Goal: Information Seeking & Learning: Learn about a topic

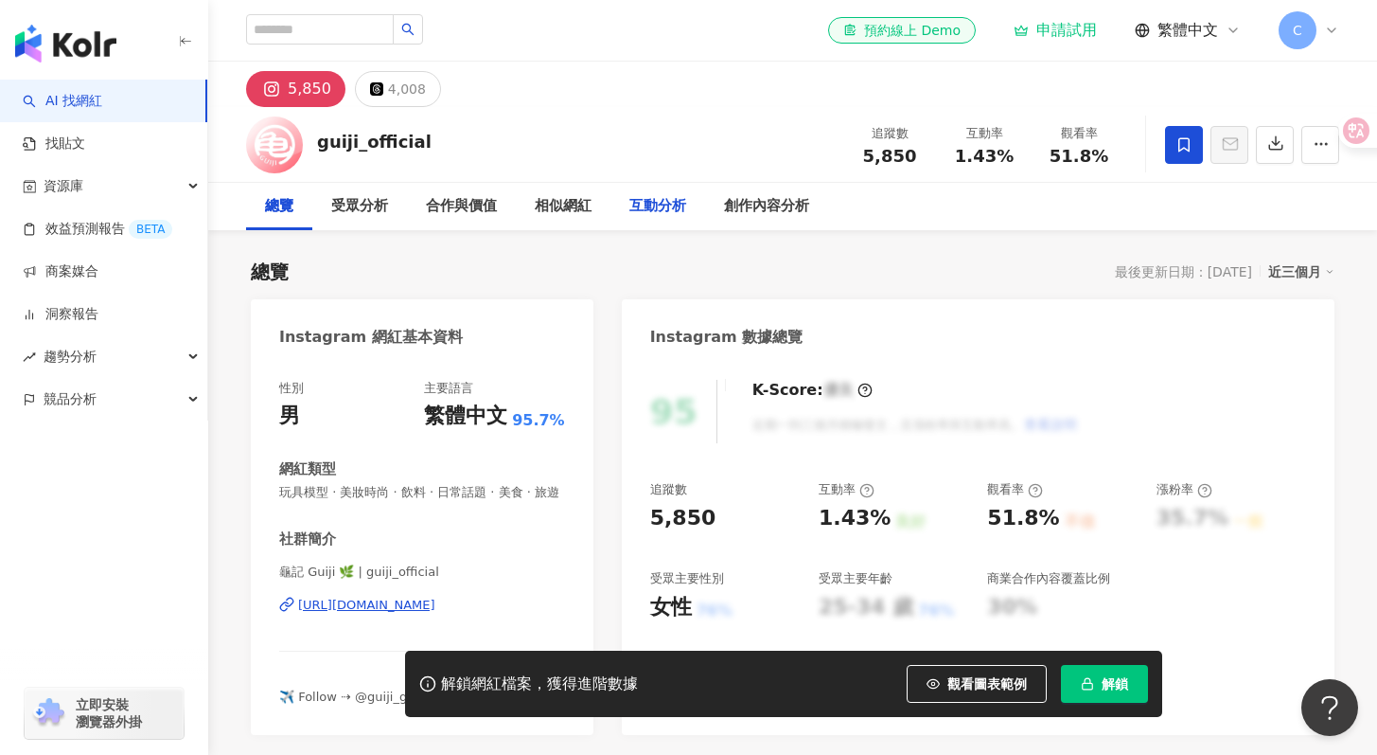
click at [638, 200] on div "互動分析" at bounding box center [658, 206] width 57 height 23
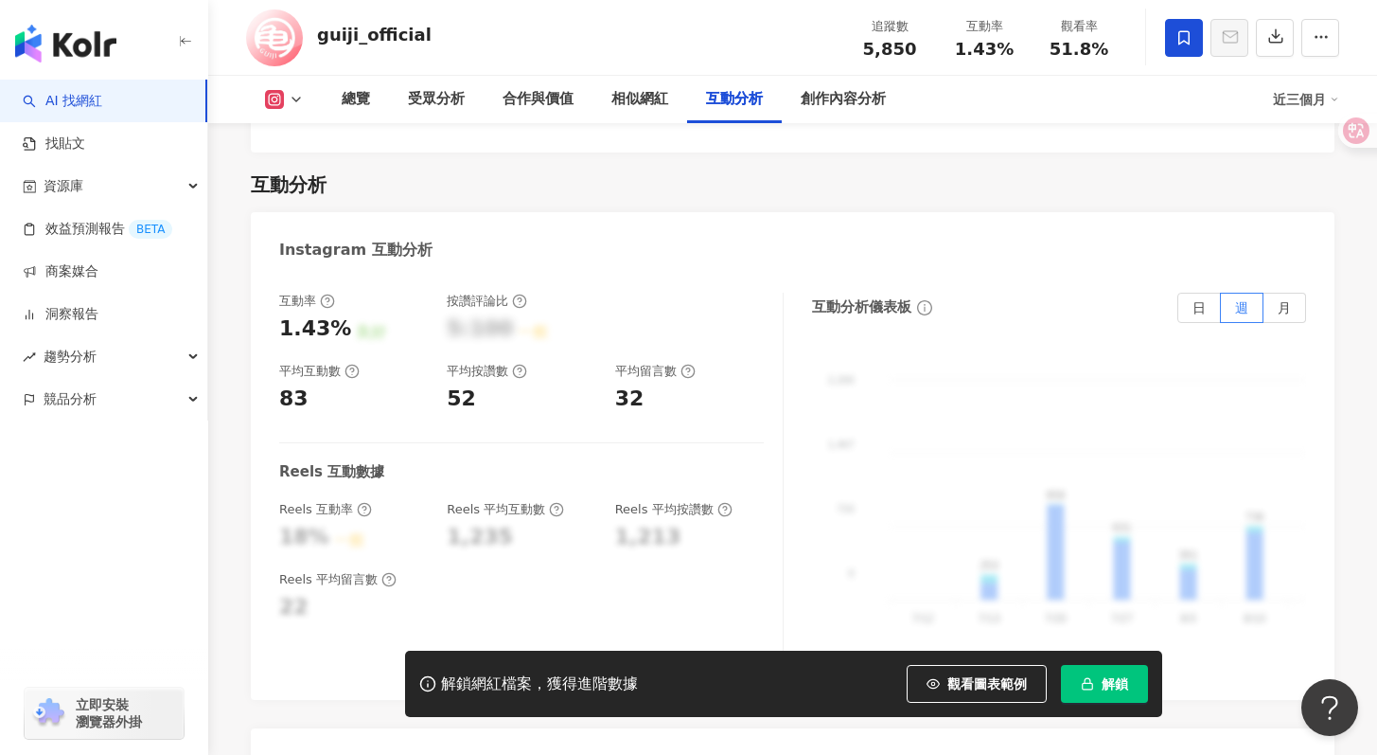
click at [328, 293] on icon at bounding box center [327, 300] width 15 height 15
click at [350, 363] on div "平均互動數" at bounding box center [319, 371] width 80 height 17
click at [346, 365] on circle at bounding box center [352, 371] width 12 height 12
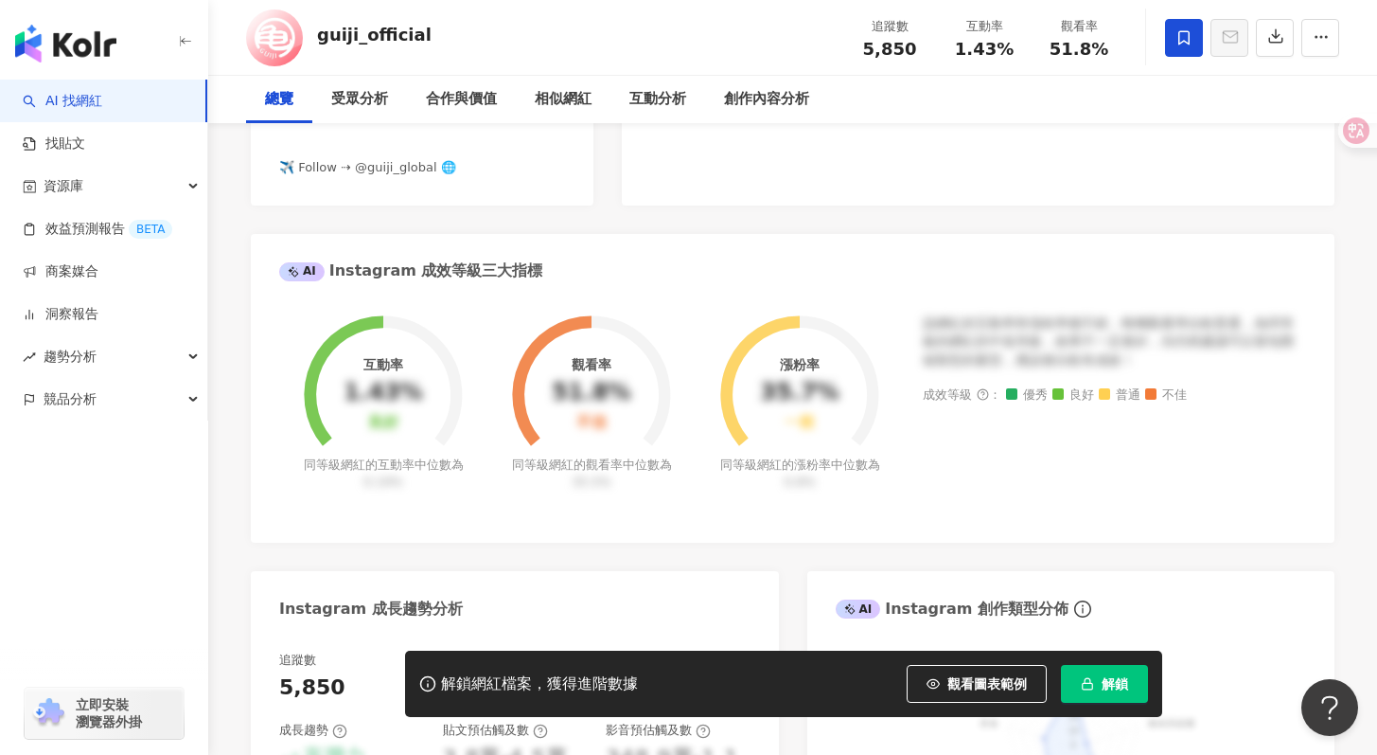
scroll to position [0, 0]
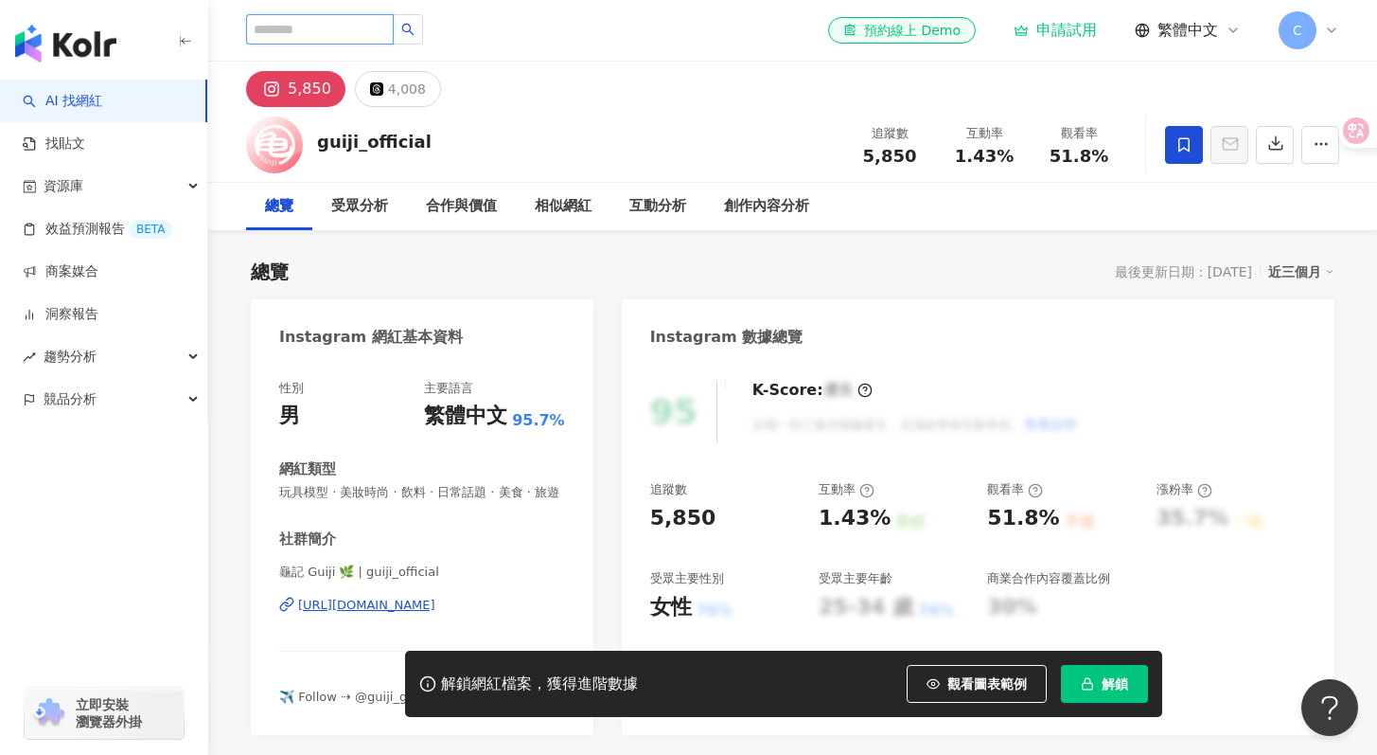
click at [308, 27] on input "search" at bounding box center [320, 29] width 148 height 30
click at [294, 35] on input "search" at bounding box center [320, 29] width 148 height 30
type input "*"
type input "**"
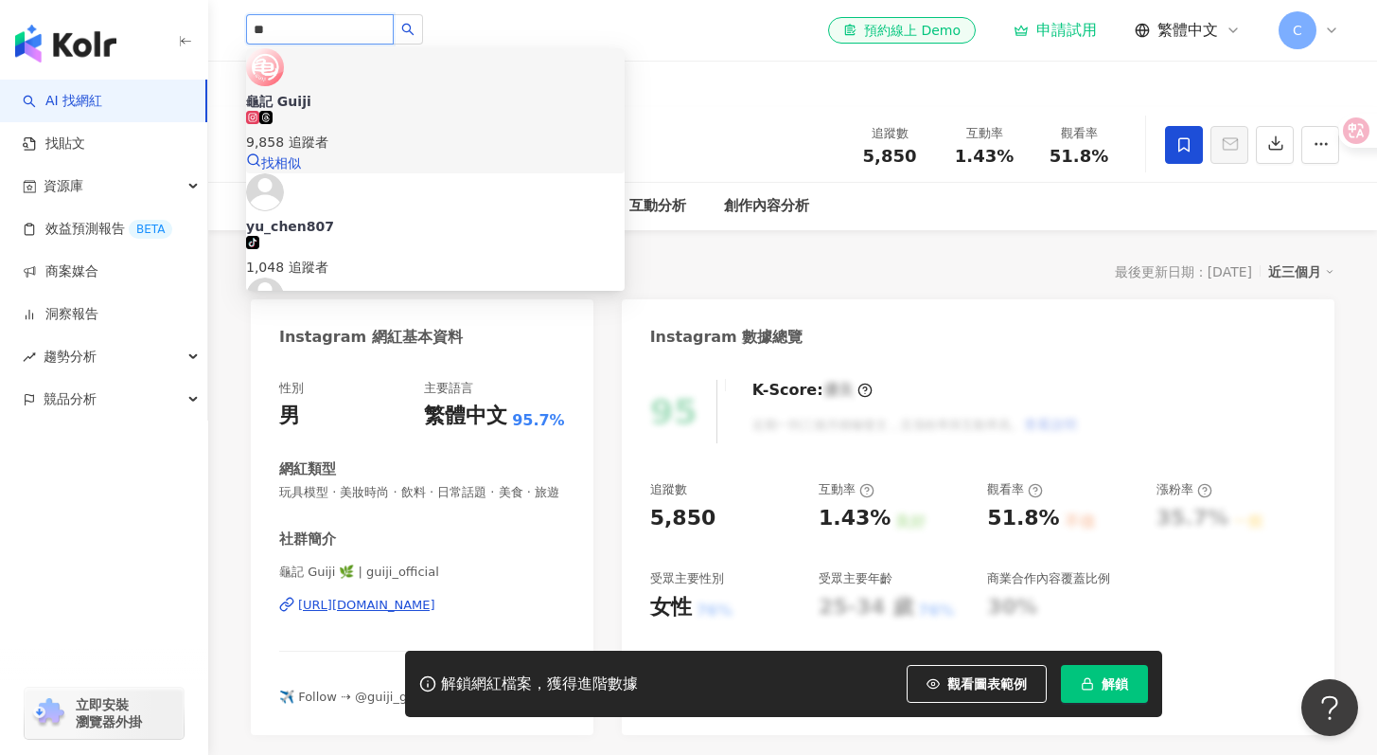
click at [412, 92] on span "龜記 Guiji" at bounding box center [435, 101] width 379 height 19
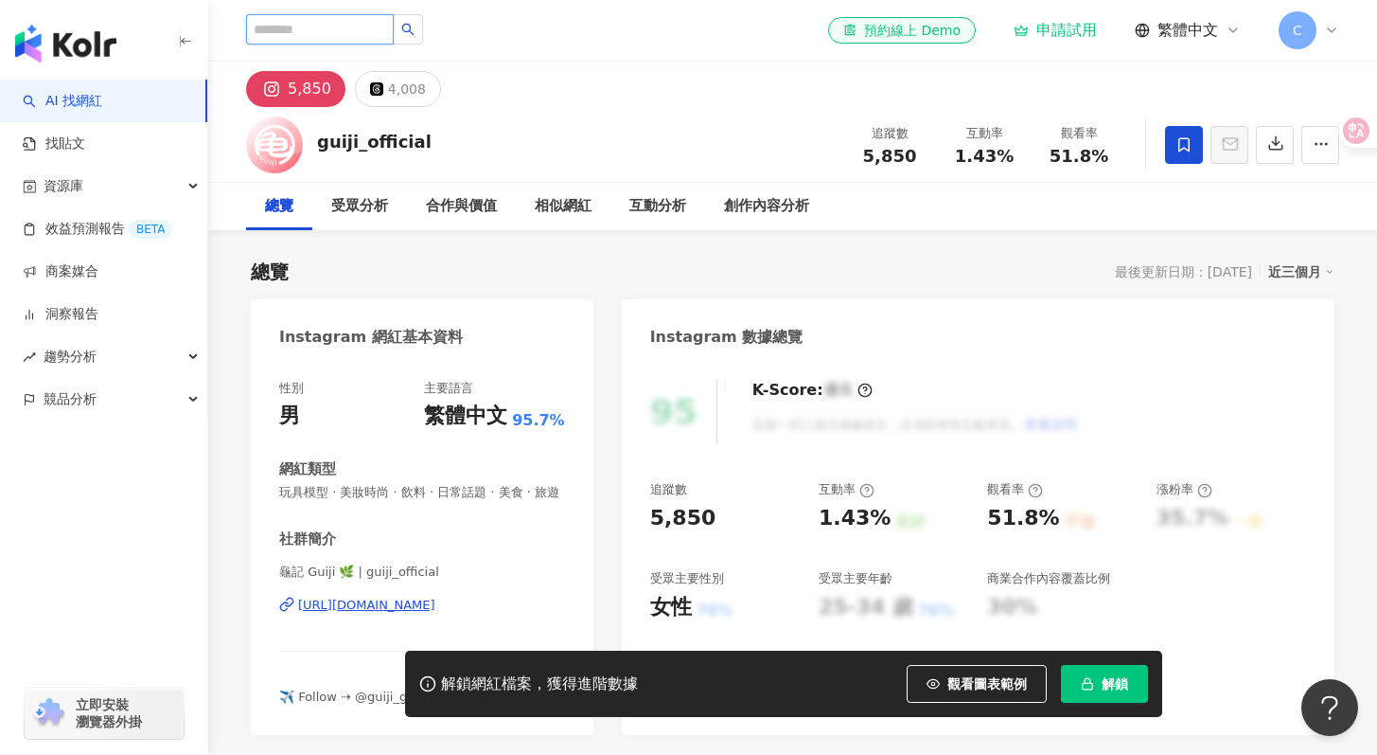
click at [368, 28] on input "search" at bounding box center [320, 29] width 148 height 30
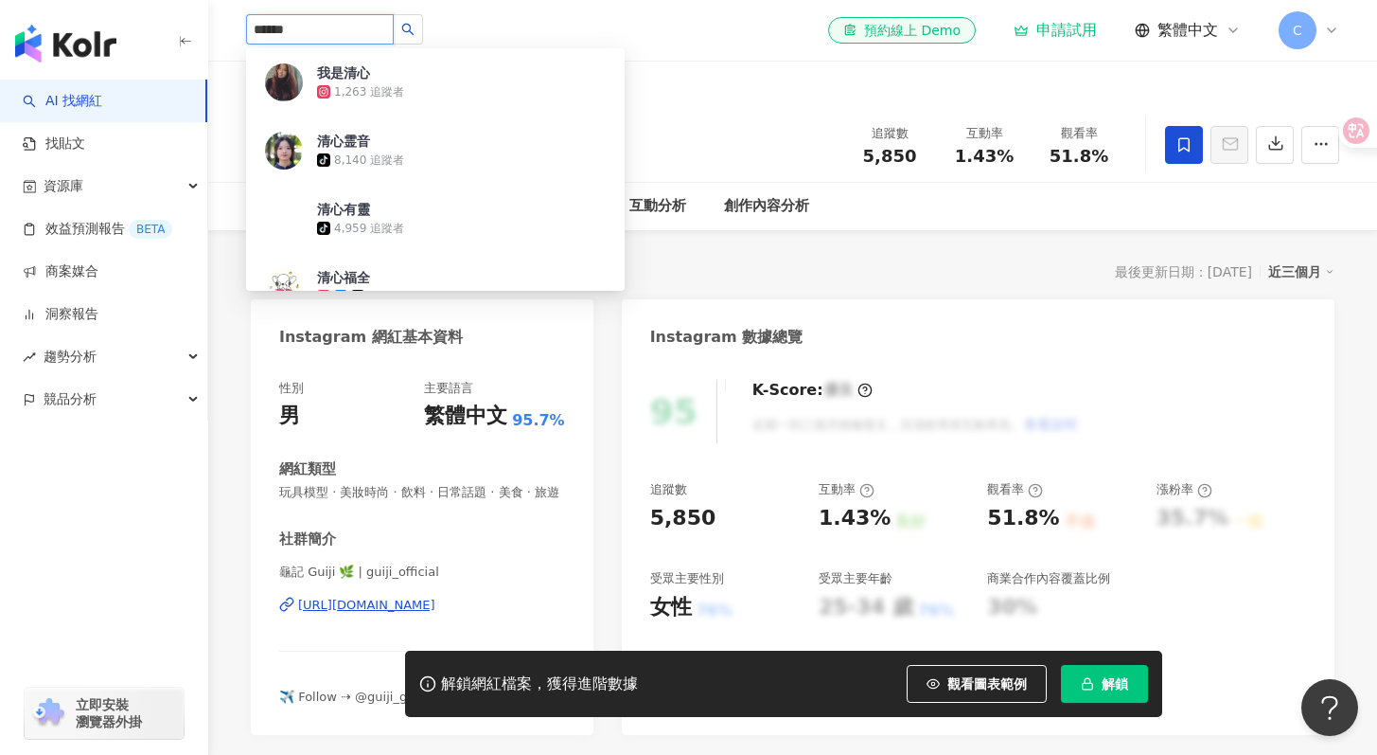
type input "****"
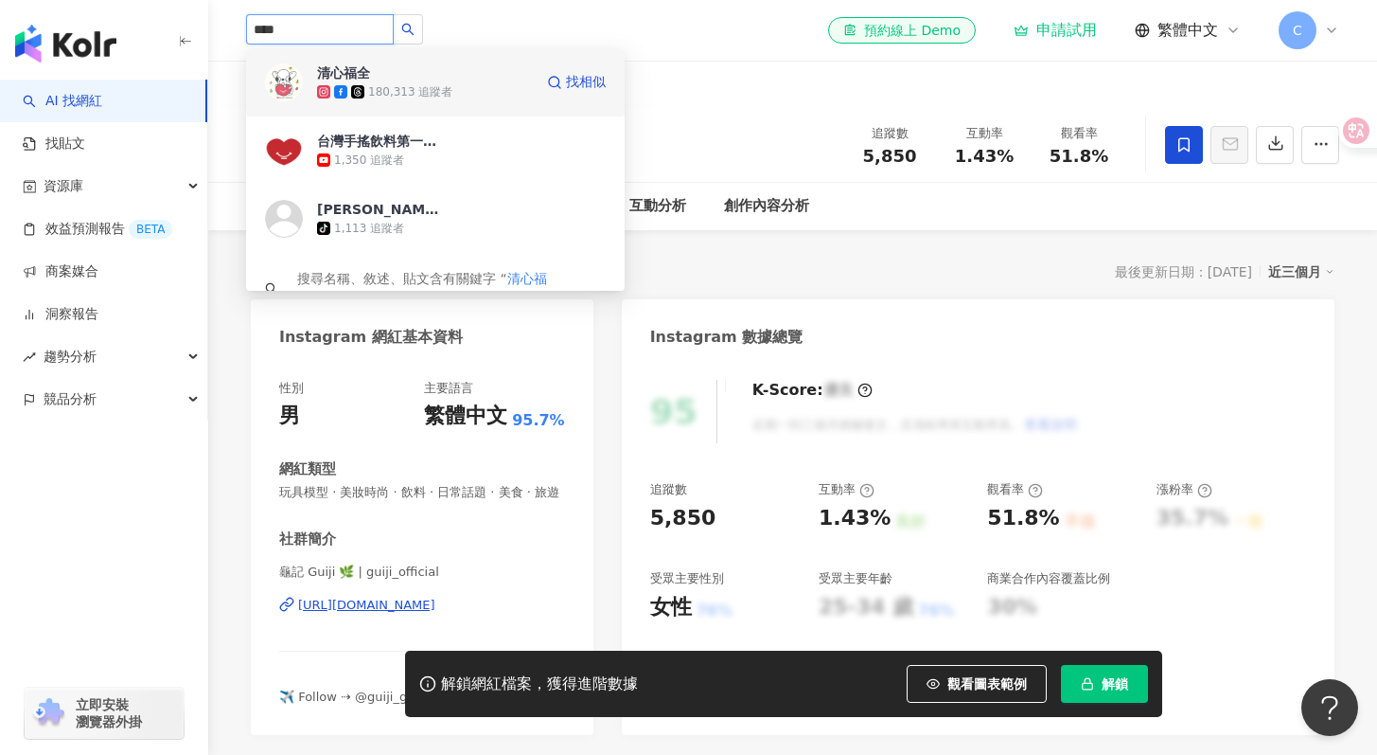
click at [479, 84] on div "180,313 追蹤者" at bounding box center [425, 91] width 216 height 19
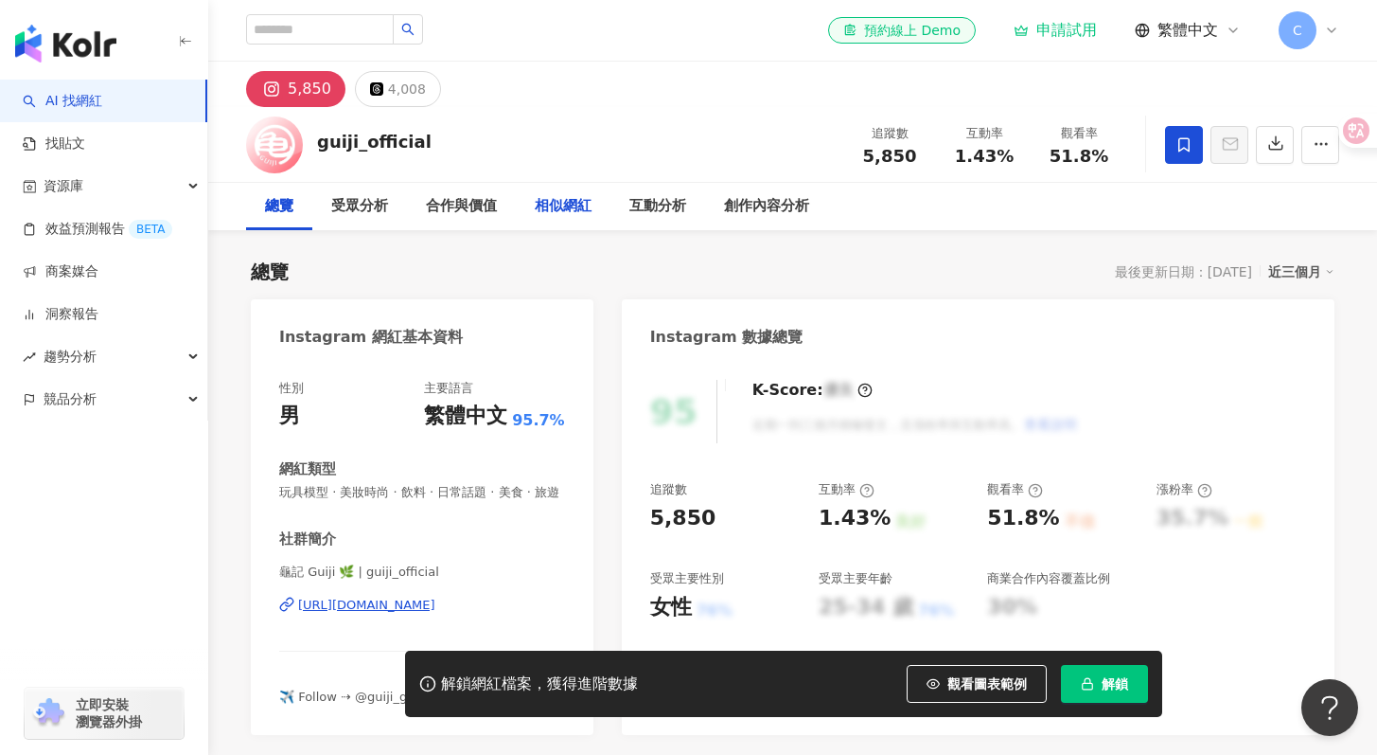
click at [592, 208] on div "相似網紅" at bounding box center [563, 206] width 95 height 47
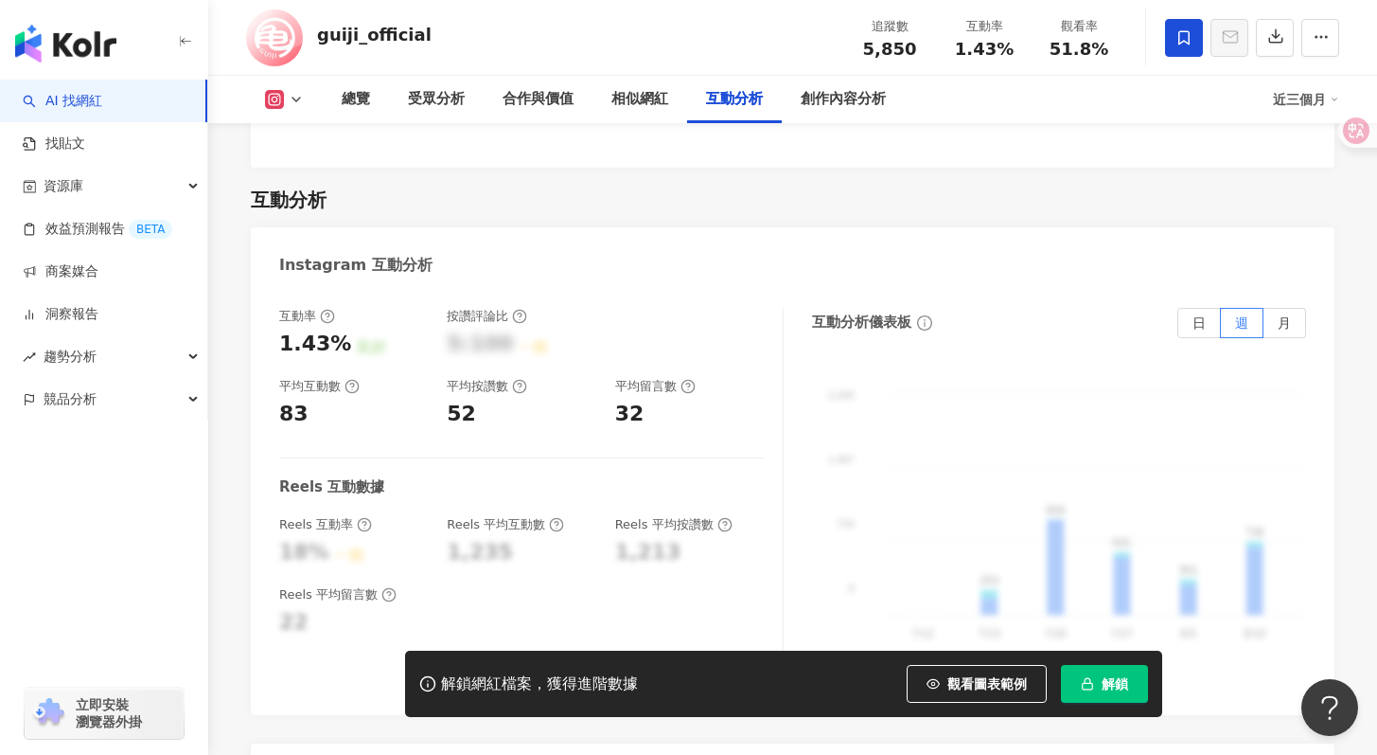
scroll to position [3617, 0]
click at [822, 115] on div "創作內容分析" at bounding box center [843, 99] width 123 height 47
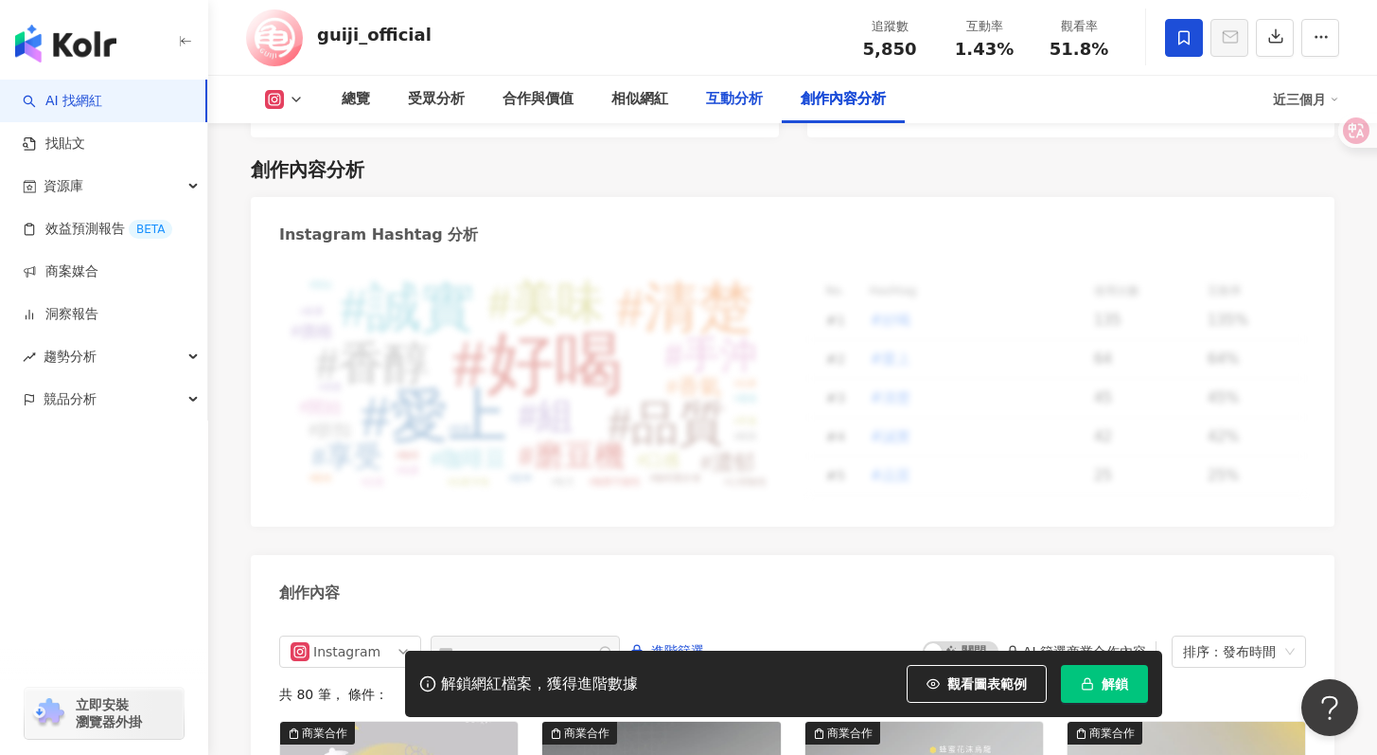
click at [732, 104] on div "互動分析" at bounding box center [734, 99] width 57 height 23
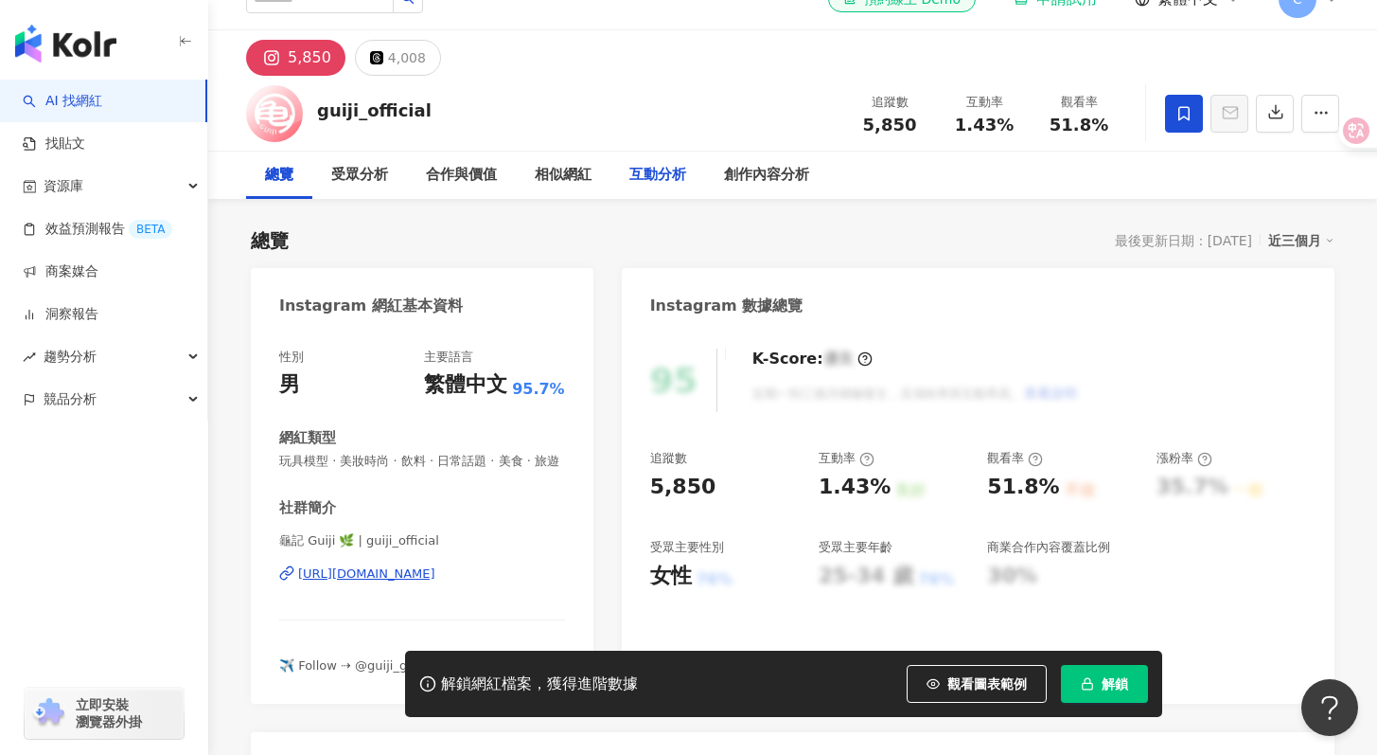
click at [659, 169] on div "互動分析" at bounding box center [658, 175] width 57 height 23
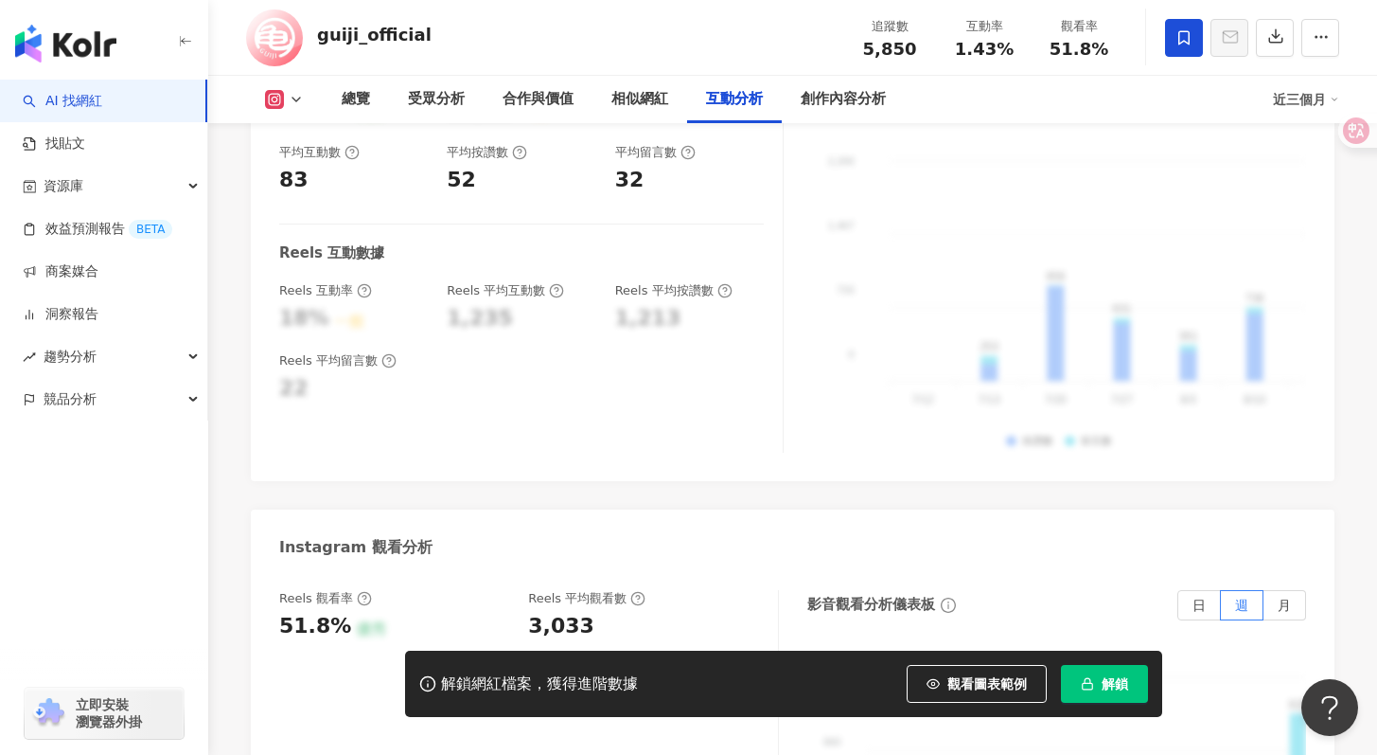
scroll to position [3864, 0]
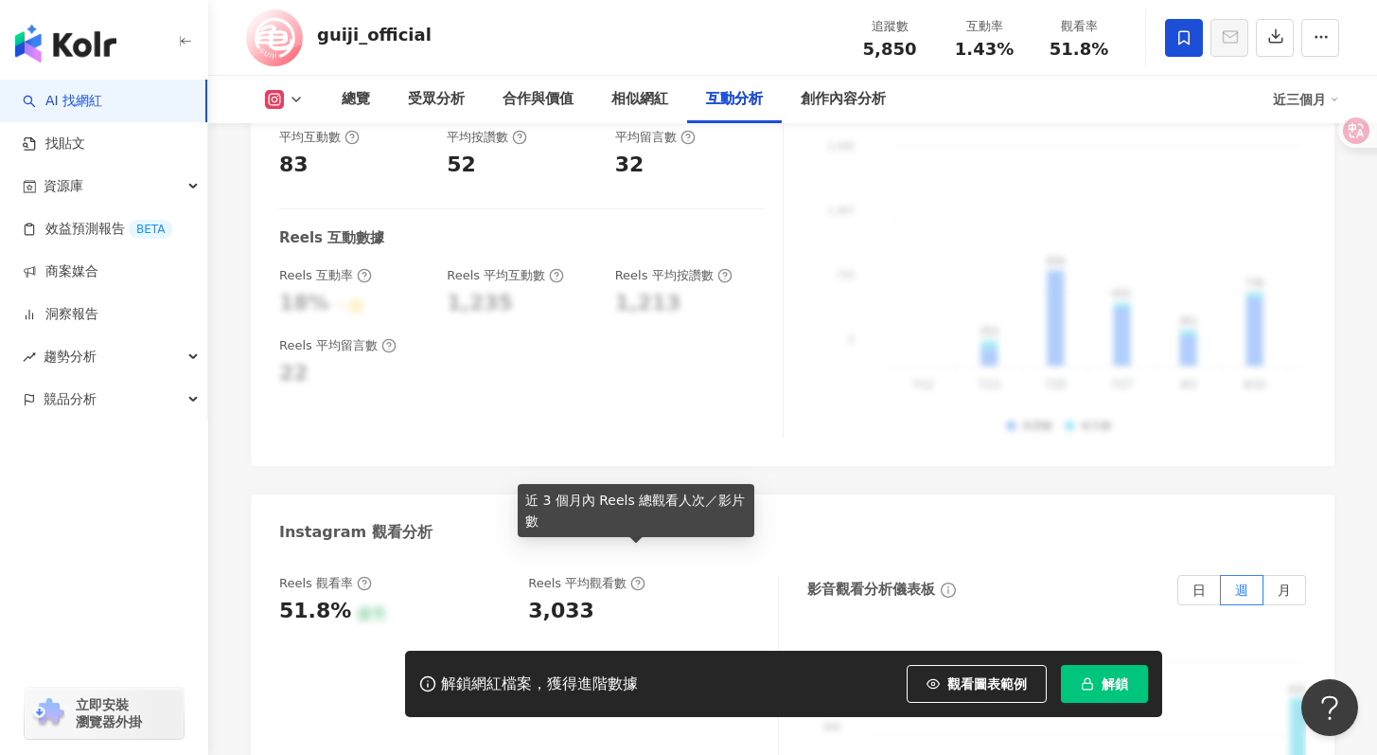
click at [636, 576] on icon at bounding box center [637, 583] width 15 height 15
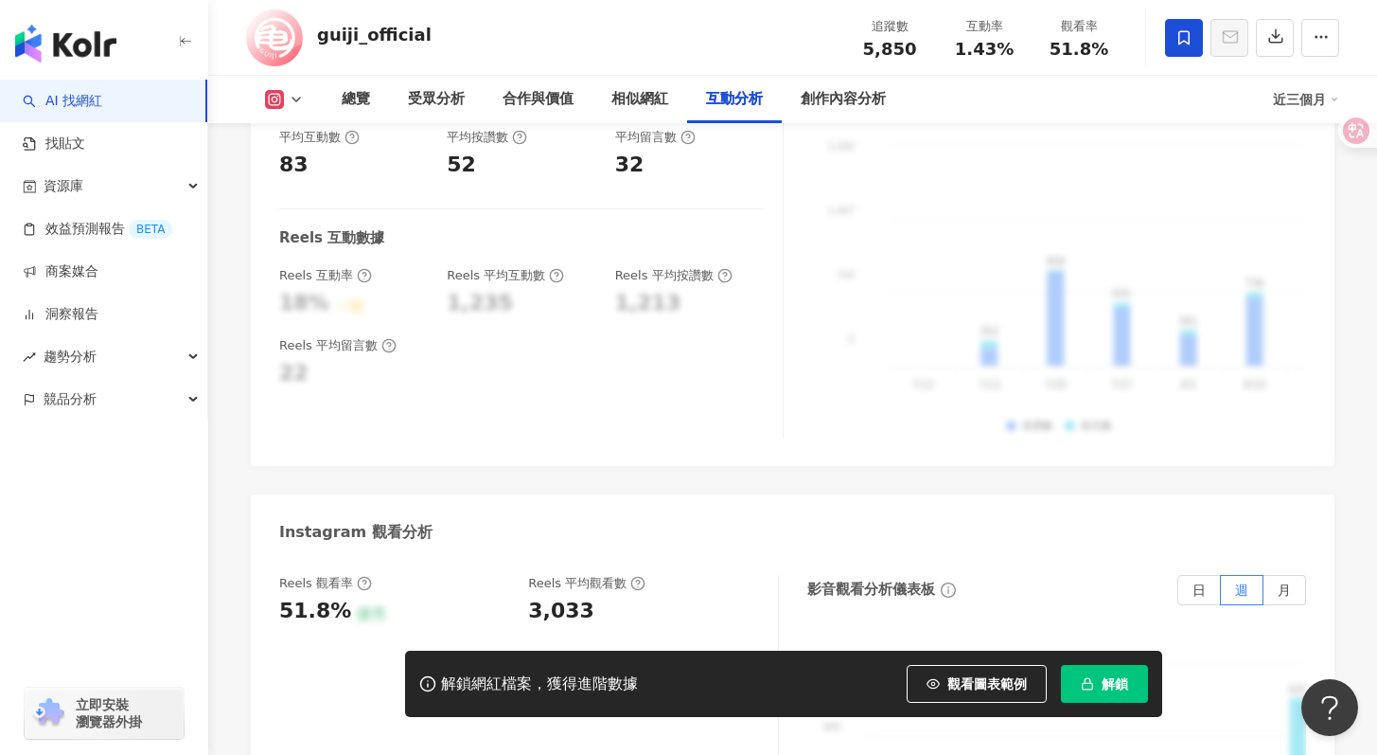
click at [359, 576] on icon at bounding box center [364, 583] width 15 height 15
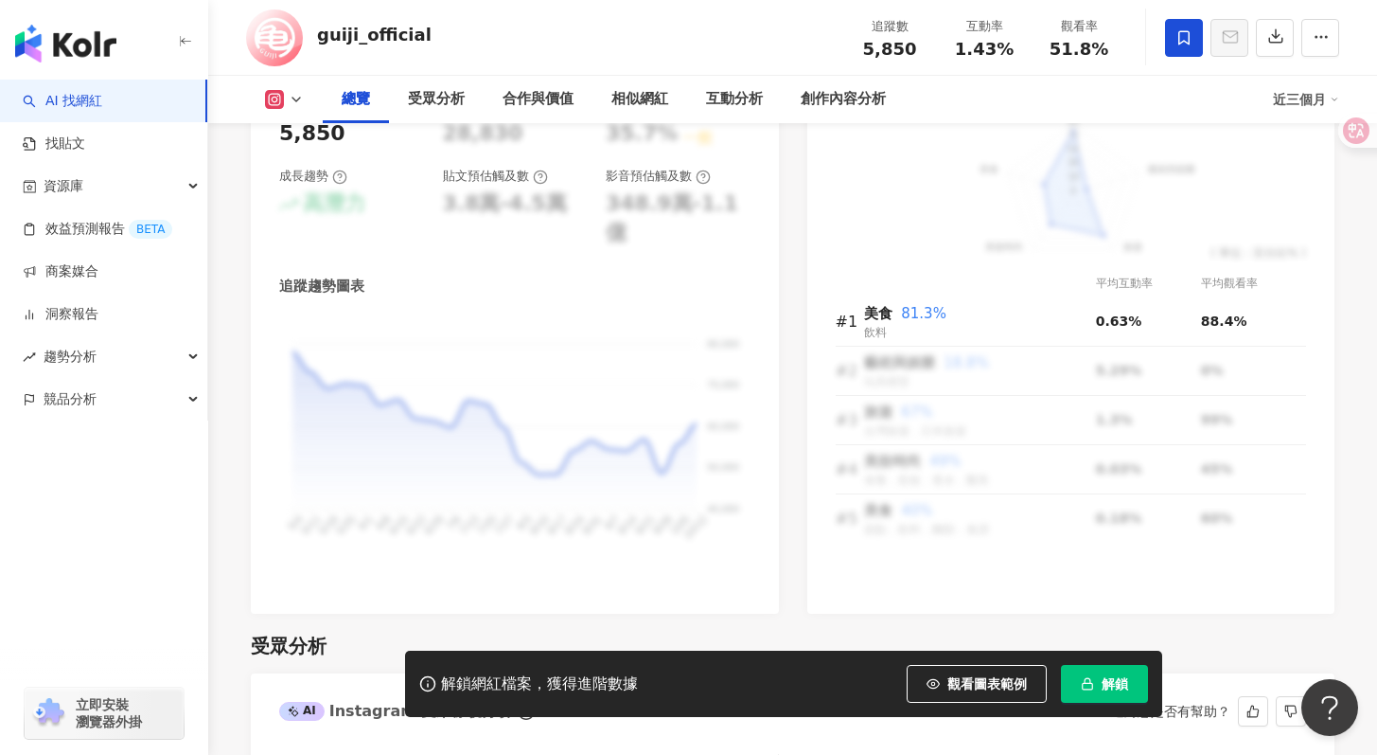
scroll to position [758, 0]
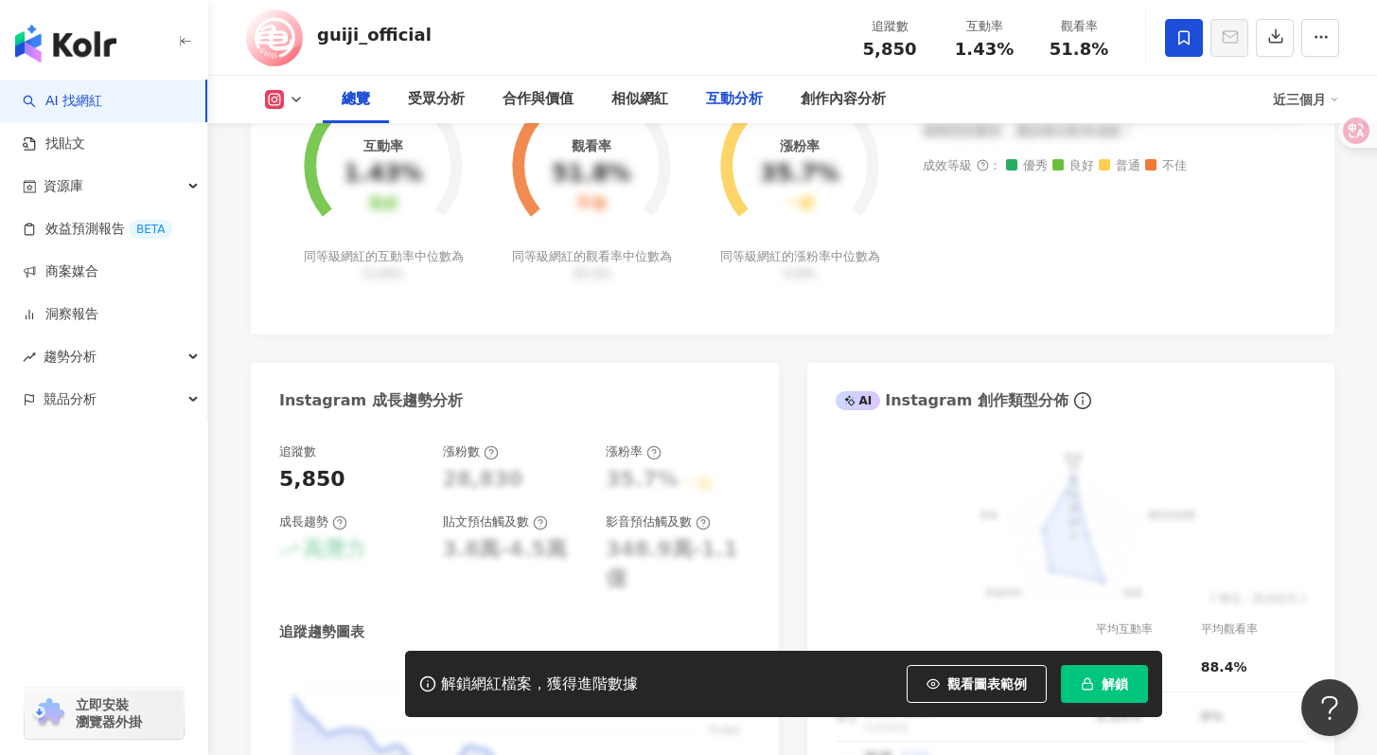
click at [707, 108] on div "互動分析" at bounding box center [734, 99] width 57 height 23
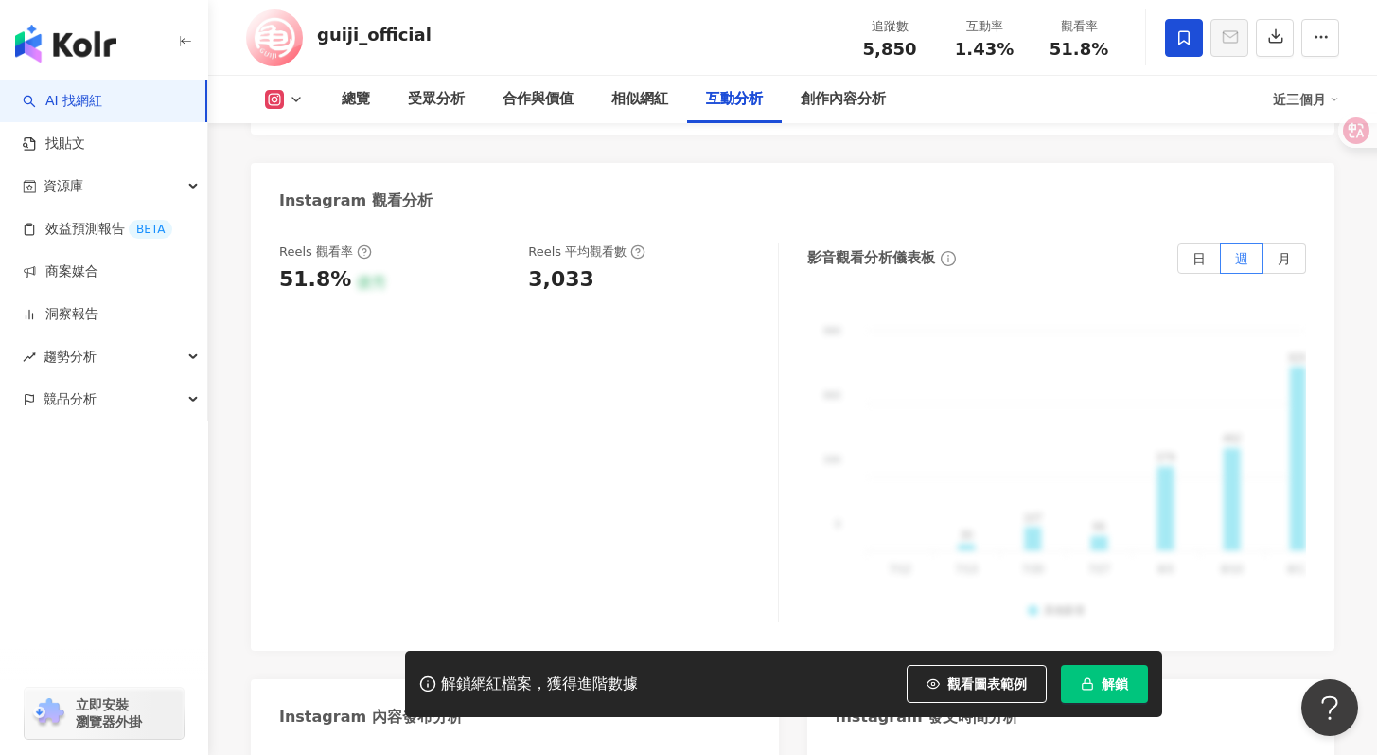
scroll to position [4181, 0]
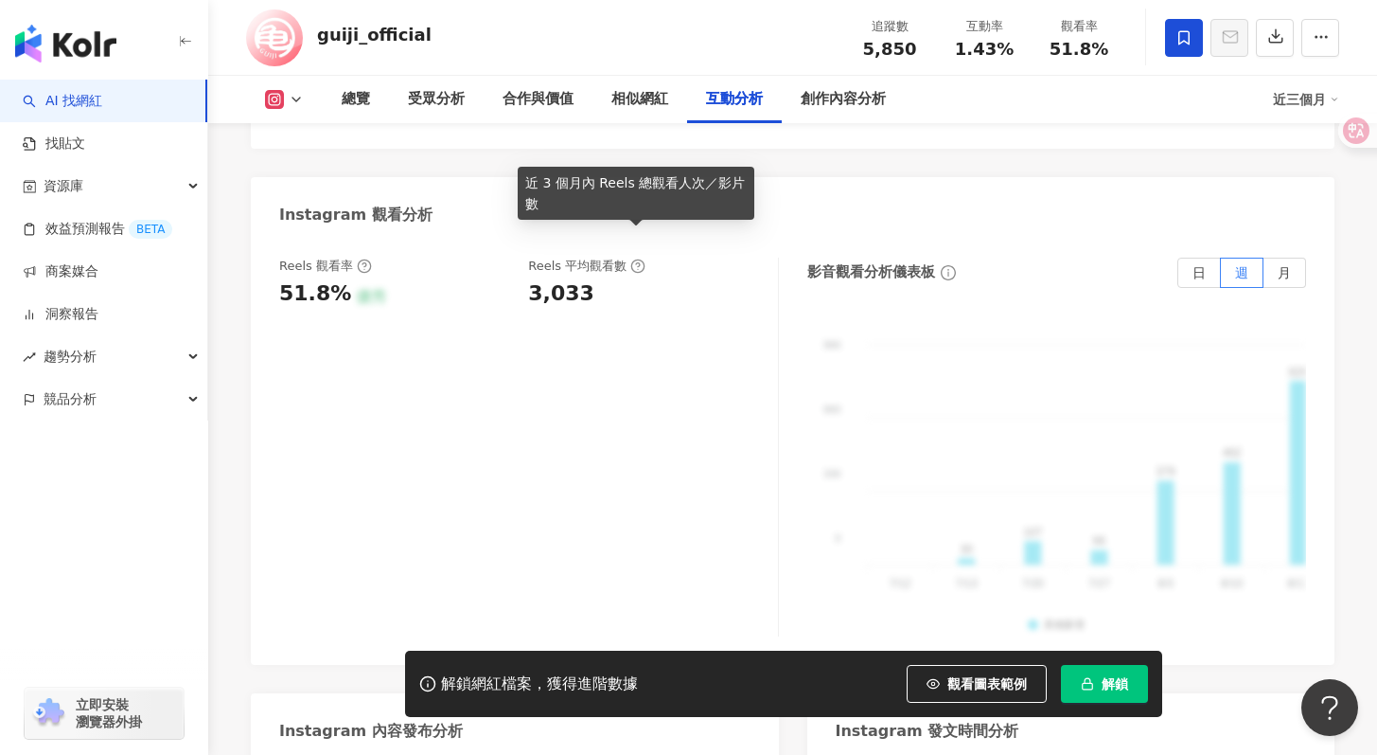
click at [637, 263] on icon at bounding box center [638, 266] width 4 height 7
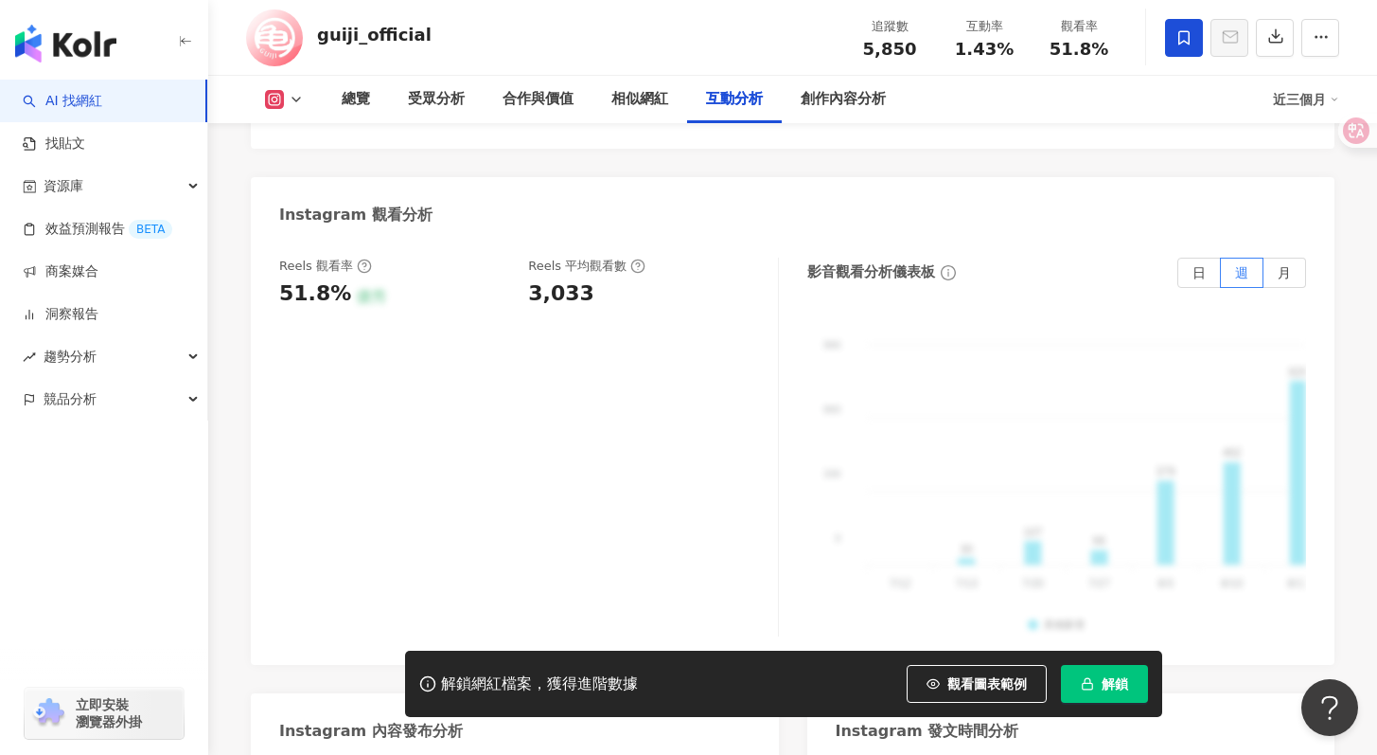
click at [727, 284] on div "Reels 觀看率 51.8% 優秀 Reels 平均觀看數 3,033" at bounding box center [529, 446] width 500 height 379
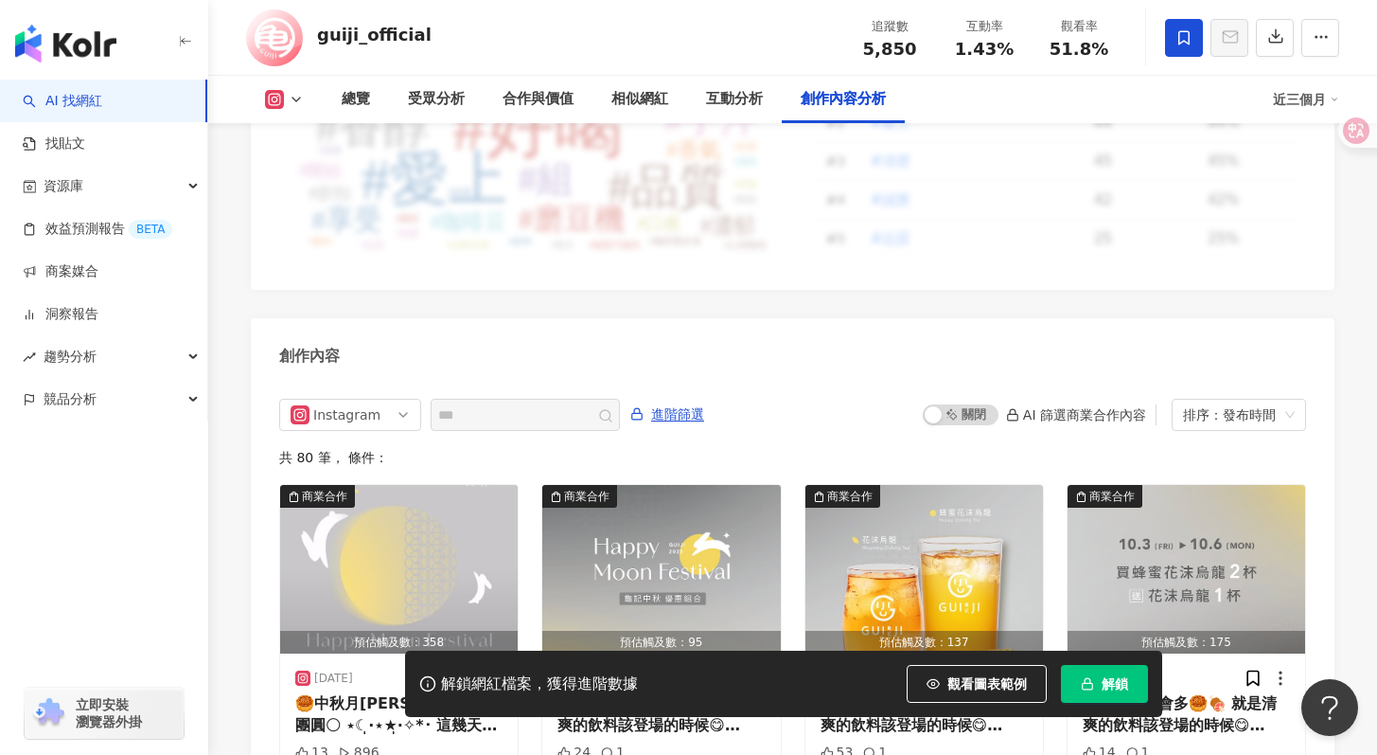
scroll to position [5584, 0]
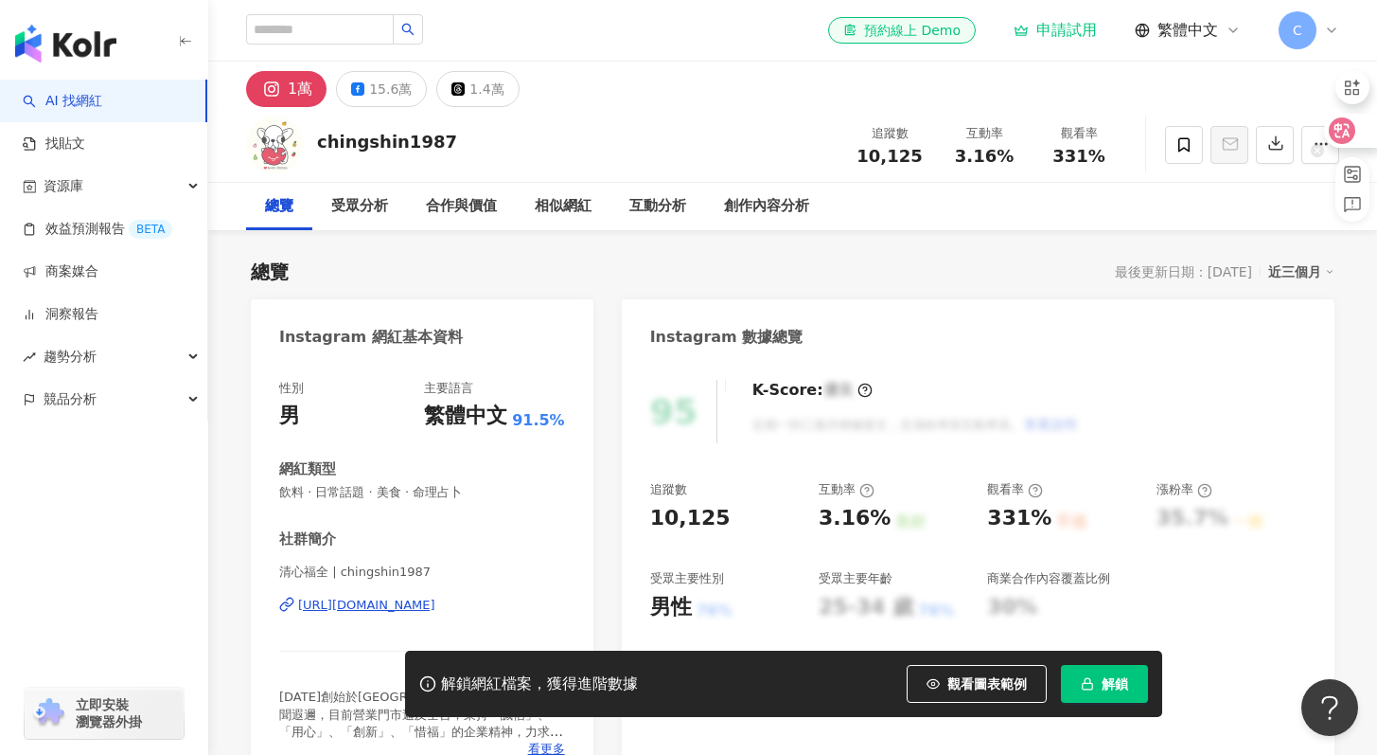
click at [1329, 145] on div at bounding box center [1344, 131] width 66 height 34
drag, startPoint x: 1355, startPoint y: 149, endPoint x: 1358, endPoint y: 251, distance: 102.3
click at [1358, 251] on div at bounding box center [1358, 251] width 34 height 34
click at [1327, 156] on button "button" at bounding box center [1321, 145] width 38 height 38
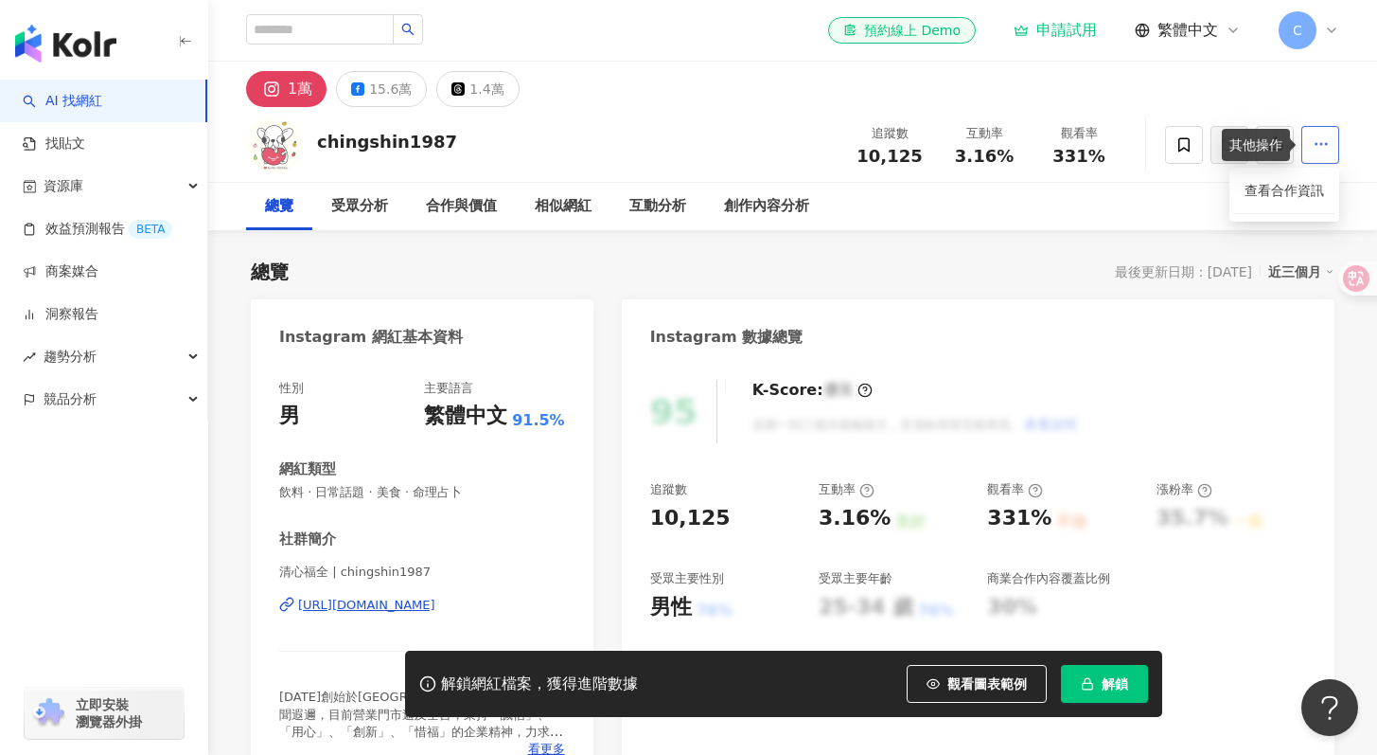
click at [1327, 156] on button "button" at bounding box center [1321, 145] width 38 height 38
click at [698, 204] on div "互動分析" at bounding box center [658, 206] width 95 height 47
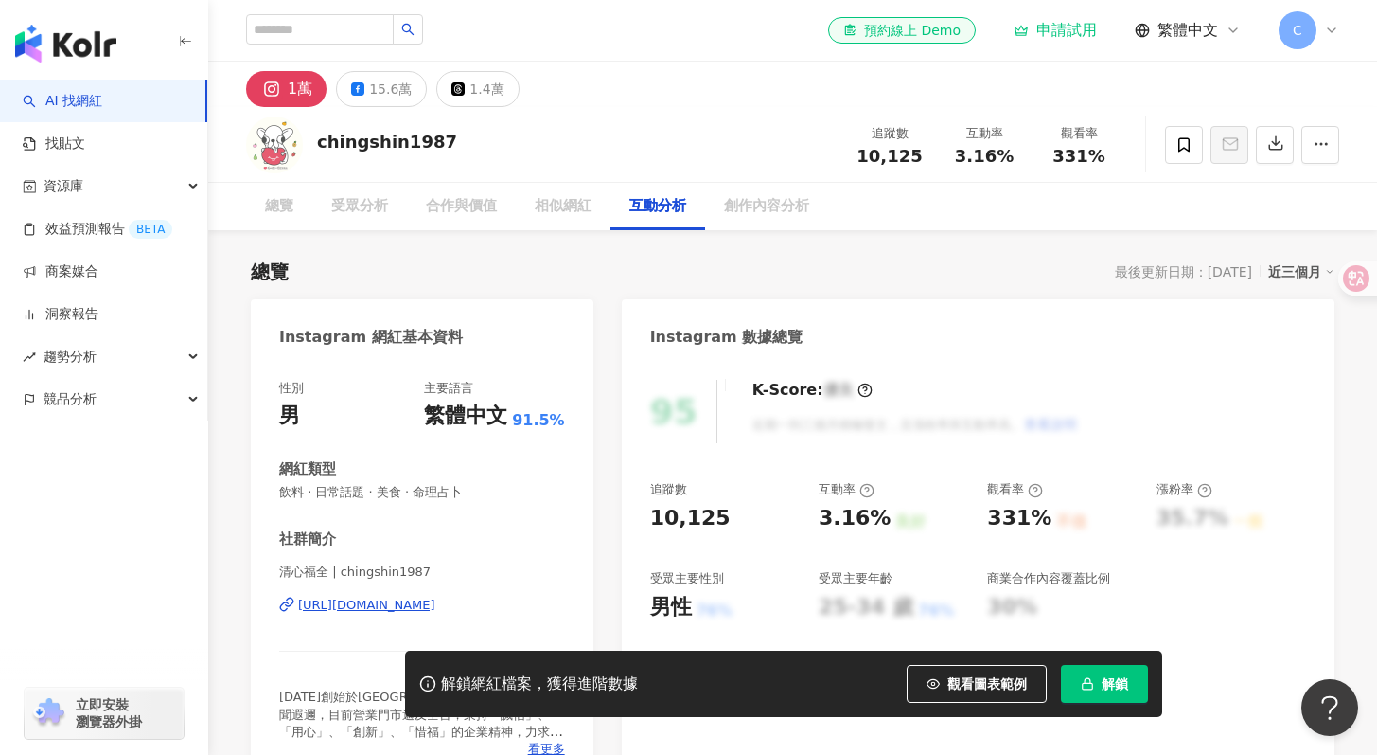
scroll to position [3703, 0]
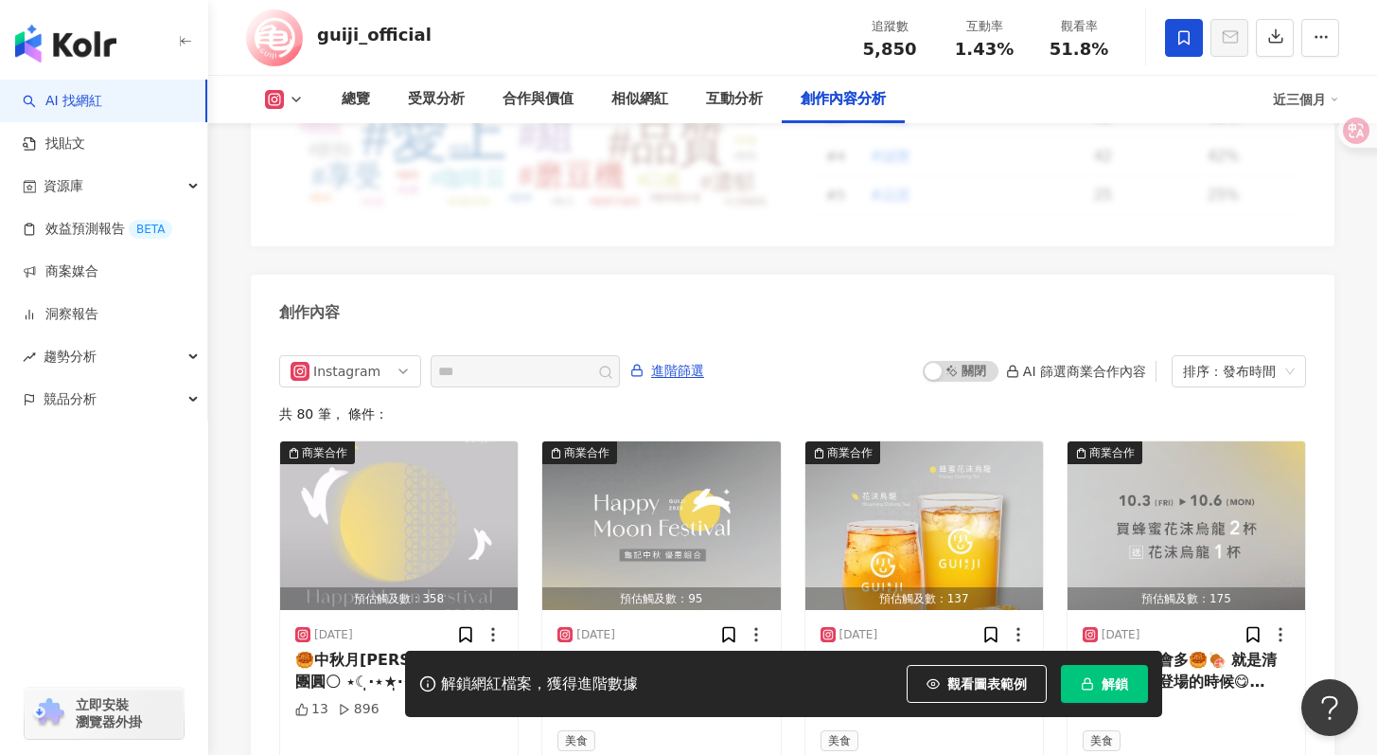
scroll to position [5584, 0]
